Goal: Transaction & Acquisition: Download file/media

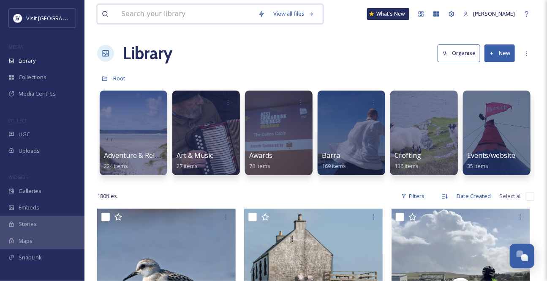
click at [158, 16] on input at bounding box center [185, 14] width 137 height 19
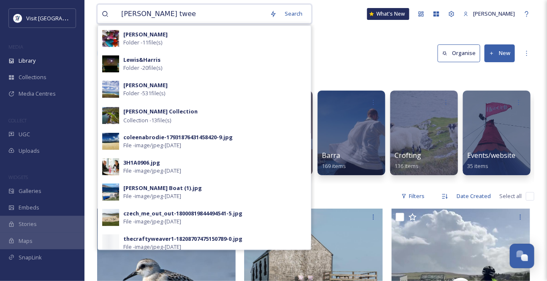
type input "[PERSON_NAME]"
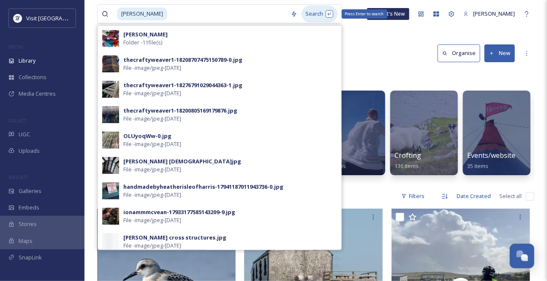
click at [311, 17] on div "Search Press Enter to search" at bounding box center [320, 13] width 36 height 16
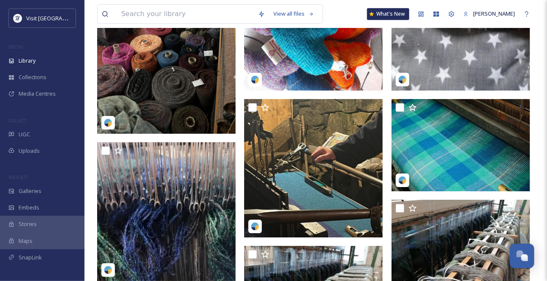
scroll to position [1024, 0]
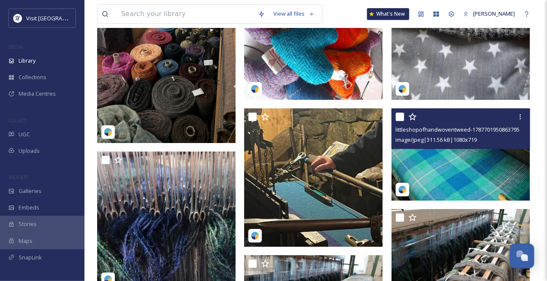
click at [459, 170] on img at bounding box center [461, 154] width 139 height 92
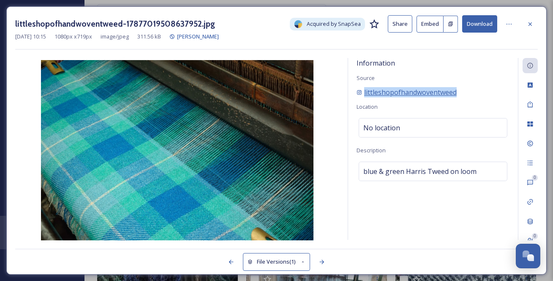
drag, startPoint x: 498, startPoint y: 99, endPoint x: 366, endPoint y: 104, distance: 132.8
click at [366, 97] on div "littleshopofhandwoventweed" at bounding box center [433, 92] width 153 height 10
copy span "littleshopofhandwoventweed"
click at [476, 21] on button "Download" at bounding box center [479, 23] width 35 height 17
click at [532, 23] on icon at bounding box center [530, 23] width 3 height 3
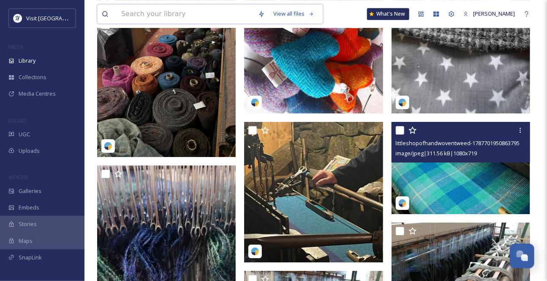
click at [165, 18] on input at bounding box center [185, 14] width 137 height 19
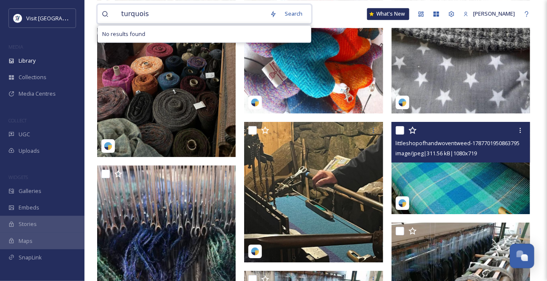
type input "turquoise"
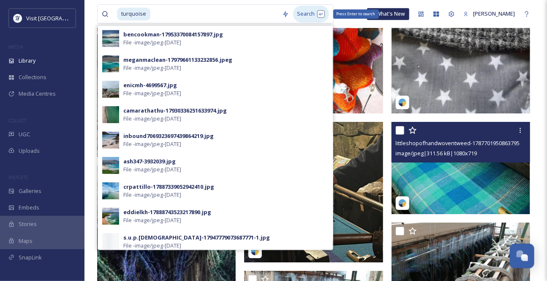
click at [310, 14] on div "Search Press Enter to search" at bounding box center [311, 13] width 36 height 16
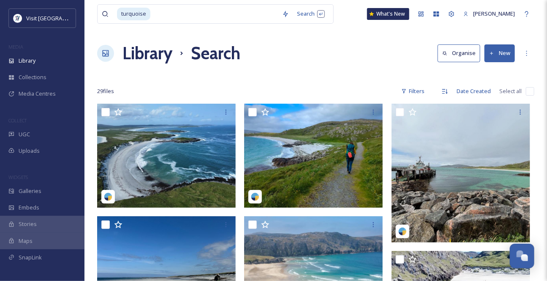
click at [371, 66] on div "Library Search Organise New" at bounding box center [315, 53] width 437 height 25
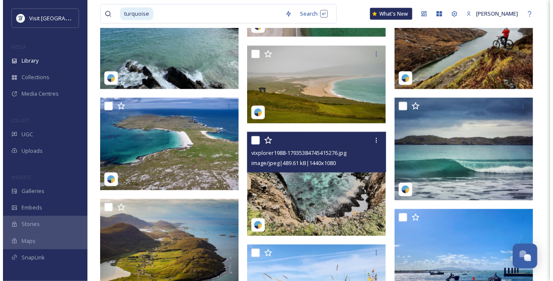
scroll to position [488, 0]
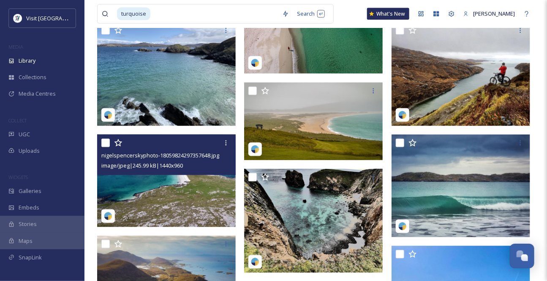
click at [183, 169] on span "image/jpeg | 245.99 kB | 1440 x 960" at bounding box center [142, 166] width 82 height 8
click at [189, 175] on div "nigelspencerskyphoto-18059824297357648.jpg image/jpeg | 245.99 kB | 1440 x 960" at bounding box center [166, 154] width 139 height 41
click at [186, 198] on img at bounding box center [166, 180] width 139 height 93
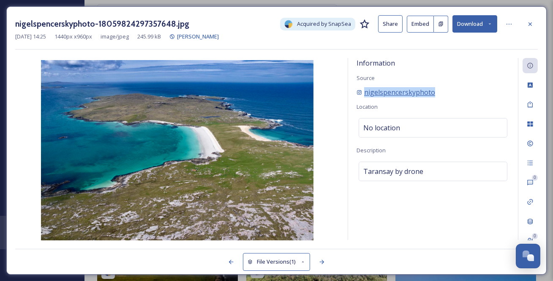
drag, startPoint x: 459, startPoint y: 101, endPoint x: 364, endPoint y: 105, distance: 95.2
click at [364, 97] on div "nigelspencerskyphoto" at bounding box center [433, 92] width 153 height 10
copy span "nigelspencerskyphoto"
click at [490, 21] on button "Download" at bounding box center [475, 23] width 45 height 17
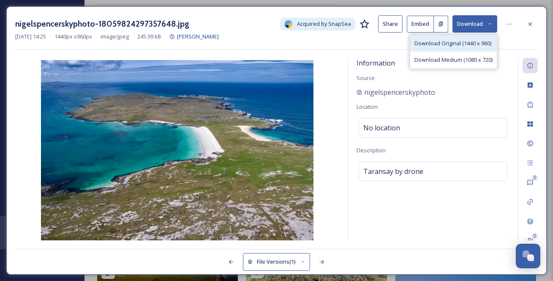
click at [478, 45] on span "Download Original (1440 x 960)" at bounding box center [453, 43] width 77 height 8
